Goal: Register for event/course

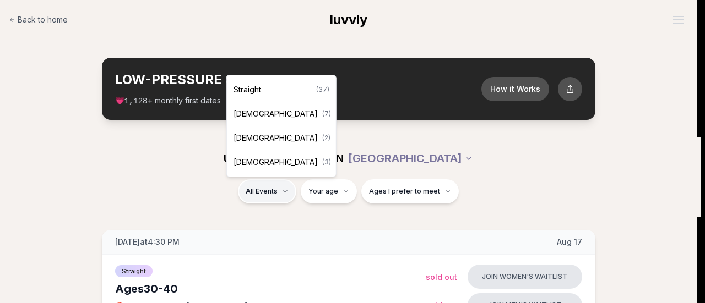
click at [264, 89] on div "Straight ( 37 )" at bounding box center [281, 90] width 105 height 24
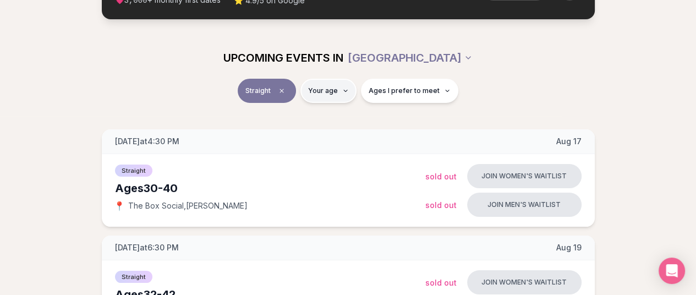
scroll to position [50, 0]
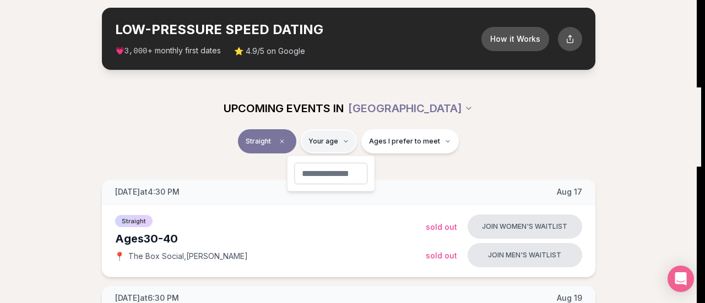
type input "**"
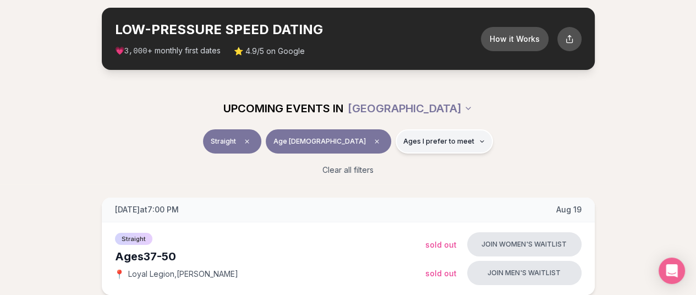
click at [399, 146] on button "Ages I prefer to meet" at bounding box center [444, 141] width 97 height 24
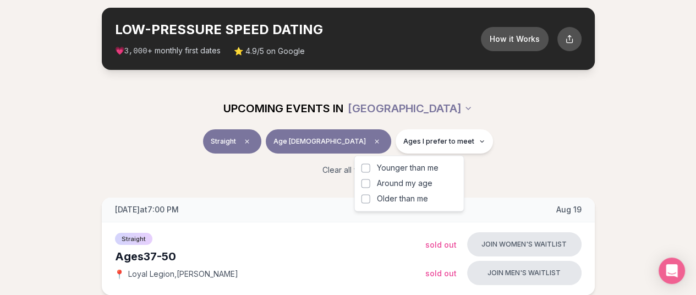
click at [431, 169] on span "Younger than me" at bounding box center [408, 167] width 62 height 11
click at [371, 169] on button "Younger than me" at bounding box center [366, 168] width 9 height 9
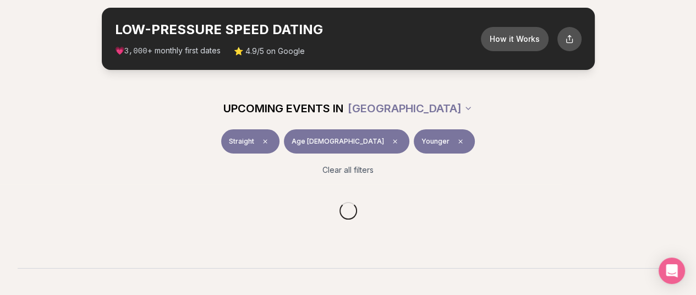
click at [545, 116] on div "UPCOMING EVENTS IN PORTLAND" at bounding box center [348, 108] width 617 height 24
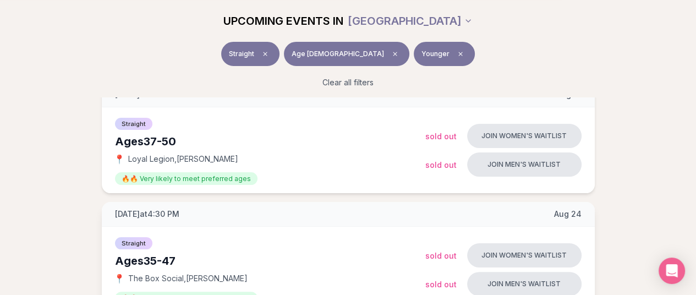
scroll to position [161, 4]
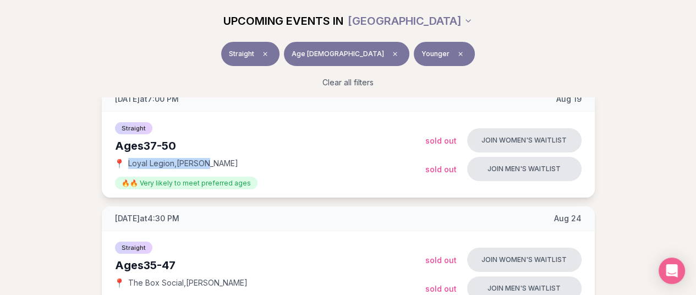
drag, startPoint x: 214, startPoint y: 163, endPoint x: 124, endPoint y: 160, distance: 89.3
click at [124, 160] on div "📍 Loyal Legion , Buckman" at bounding box center [270, 163] width 311 height 11
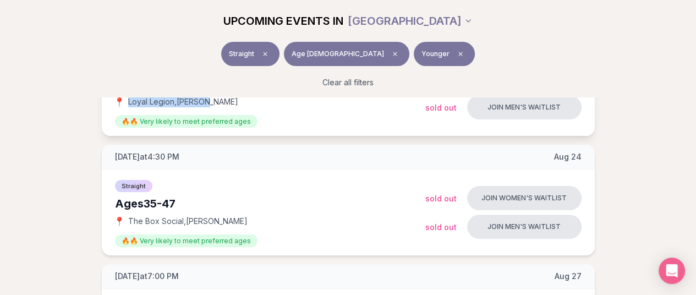
scroll to position [223, 4]
click at [392, 52] on icon "Clear age" at bounding box center [395, 54] width 7 height 7
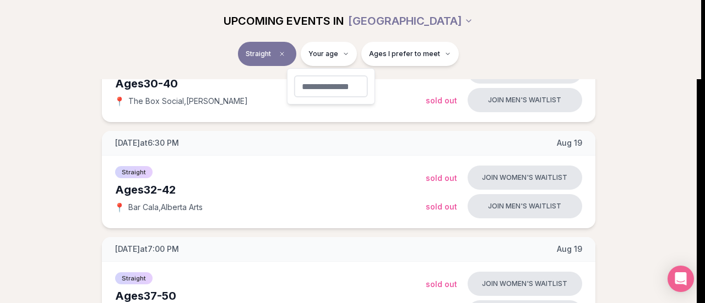
type input "**"
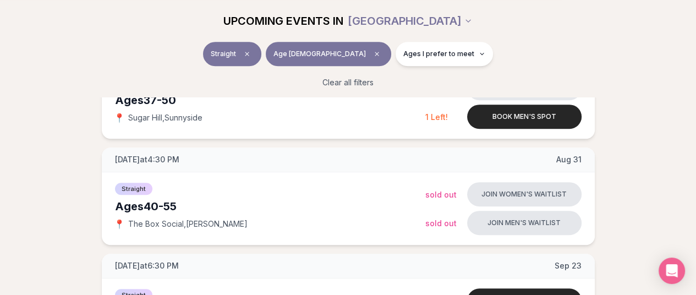
scroll to position [421, 0]
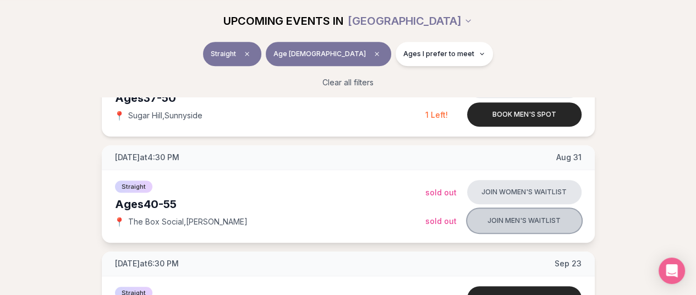
click at [522, 225] on button "Join men's waitlist" at bounding box center [524, 221] width 115 height 24
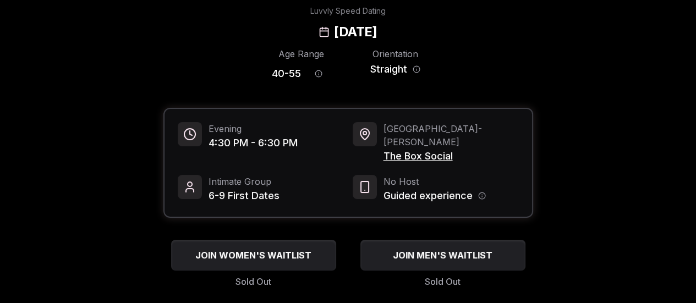
scroll to position [51, 0]
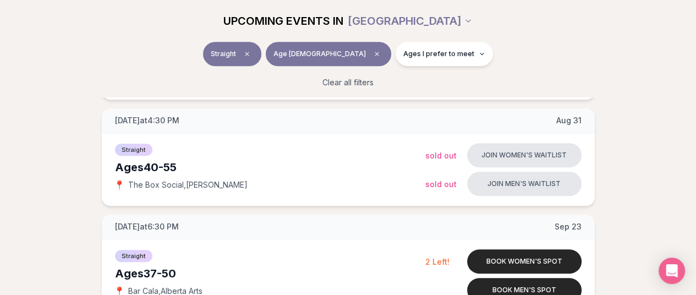
scroll to position [462, 0]
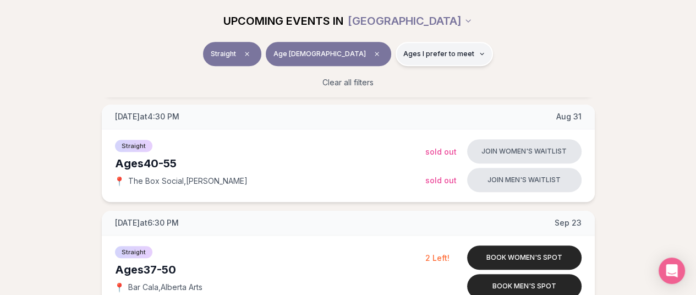
click at [404, 57] on span "Ages I prefer to meet" at bounding box center [439, 54] width 71 height 9
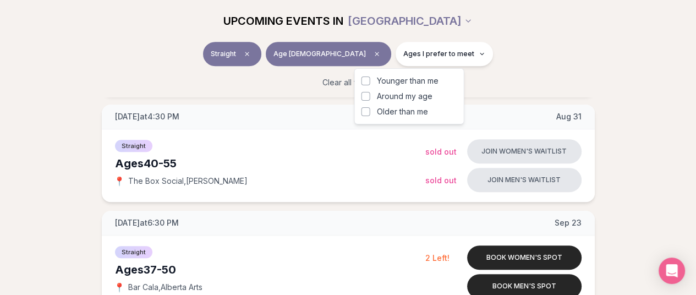
click at [393, 80] on span "Younger than me" at bounding box center [408, 80] width 62 height 11
click at [371, 80] on button "Younger than me" at bounding box center [366, 81] width 9 height 9
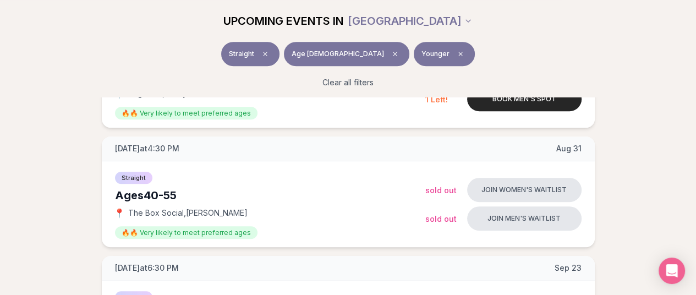
scroll to position [472, 0]
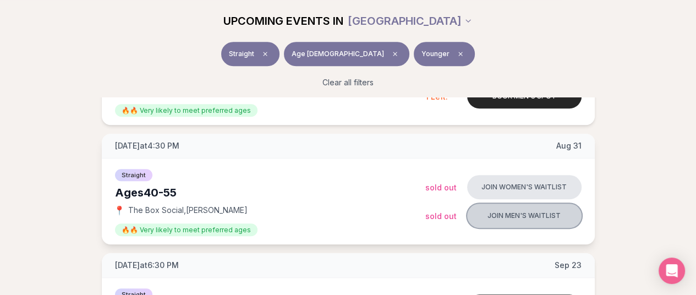
click at [482, 214] on button "Join men's waitlist" at bounding box center [524, 216] width 115 height 24
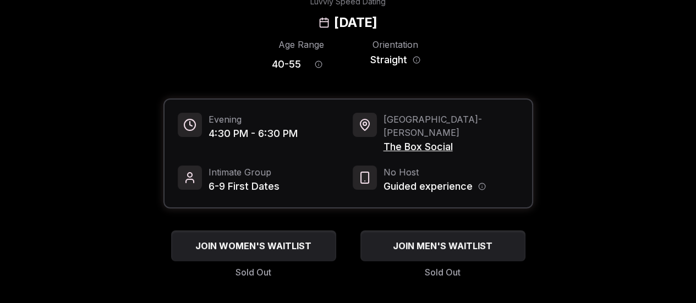
scroll to position [65, 0]
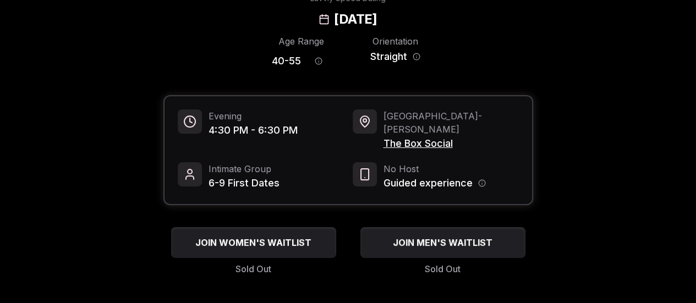
click at [401, 136] on span "The Box Social" at bounding box center [451, 143] width 135 height 15
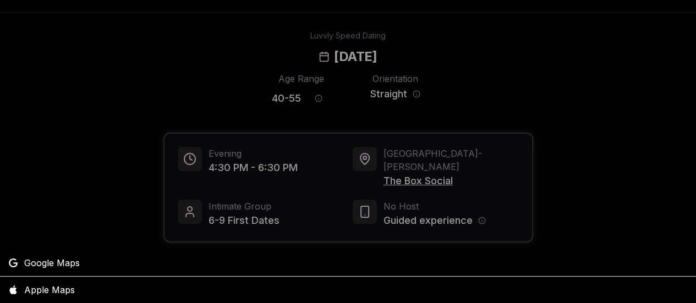
scroll to position [26, 0]
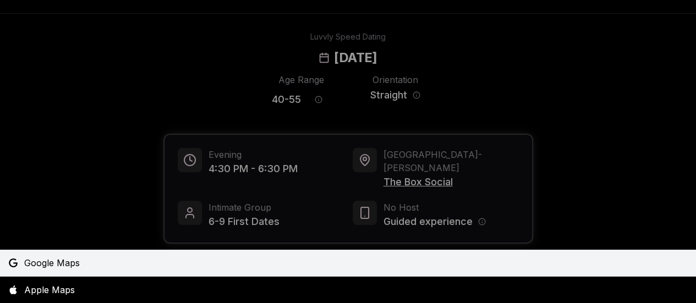
click at [62, 262] on span "Google Maps" at bounding box center [52, 263] width 56 height 13
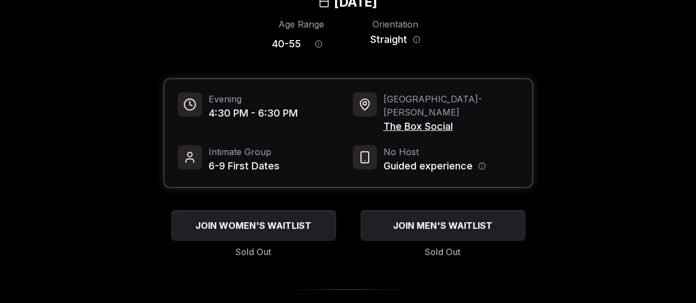
scroll to position [83, 0]
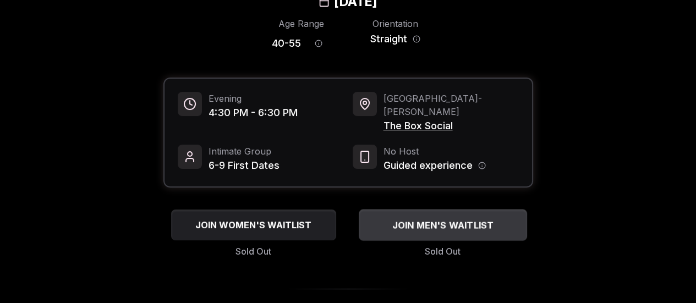
click at [485, 219] on span "JOIN MEN'S WAITLIST" at bounding box center [443, 225] width 106 height 13
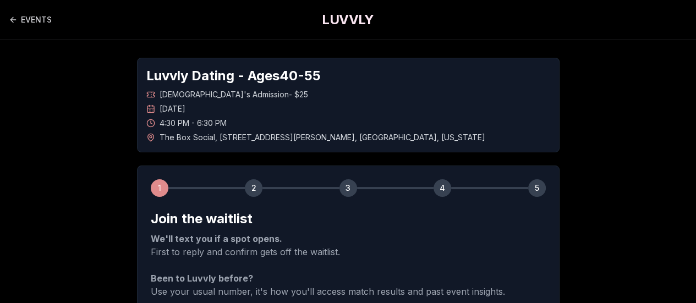
click at [357, 18] on h1 "LUVVLY" at bounding box center [348, 20] width 52 height 18
